Goal: Task Accomplishment & Management: Use online tool/utility

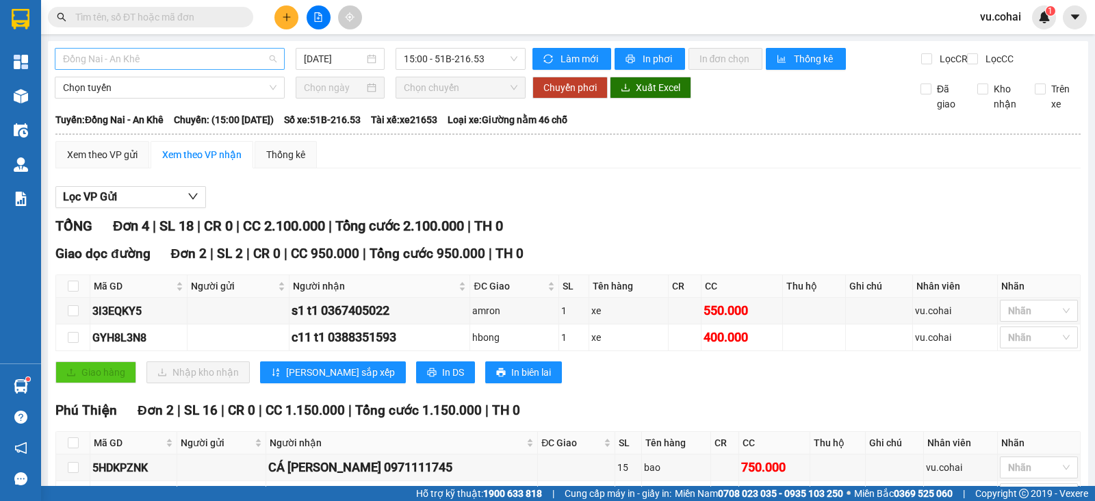
click at [240, 60] on span "Đồng Nai - An Khê" at bounding box center [169, 59] width 213 height 21
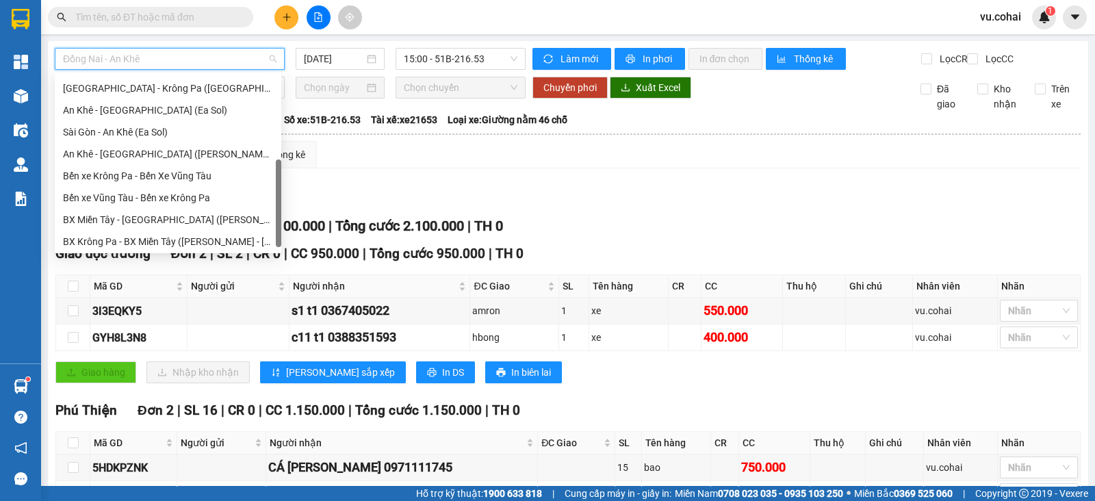
scroll to position [197, 0]
drag, startPoint x: 277, startPoint y: 105, endPoint x: 263, endPoint y: 200, distance: 96.1
click at [263, 200] on div "[GEOGRAPHIC_DATA] - [GEOGRAPHIC_DATA] ([GEOGRAPHIC_DATA]) [GEOGRAPHIC_DATA] - […" at bounding box center [168, 162] width 226 height 175
click at [239, 220] on div "BX Miền Tây - [GEOGRAPHIC_DATA] ([PERSON_NAME] - [PERSON_NAME][GEOGRAPHIC_DATA])" at bounding box center [168, 217] width 210 height 15
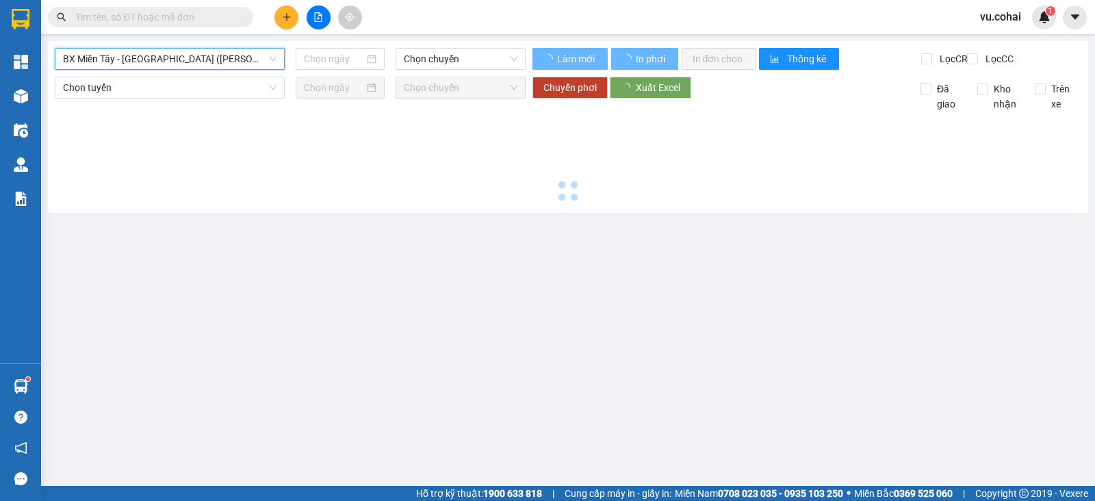
type input "[DATE]"
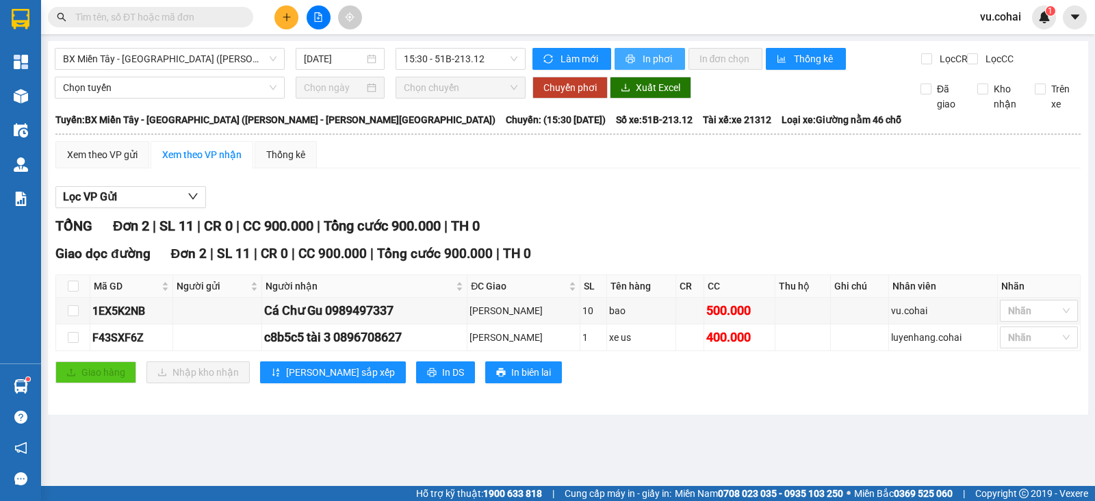
click at [632, 56] on icon "printer" at bounding box center [630, 59] width 10 height 10
click at [653, 57] on span "In phơi" at bounding box center [657, 58] width 31 height 15
